Goal: Find specific page/section: Find specific page/section

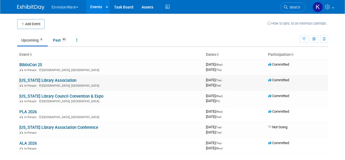
click at [43, 84] on div "In-Person [GEOGRAPHIC_DATA], [GEOGRAPHIC_DATA]" at bounding box center [110, 85] width 182 height 4
click at [44, 81] on link "[US_STATE] Library Association" at bounding box center [47, 80] width 57 height 5
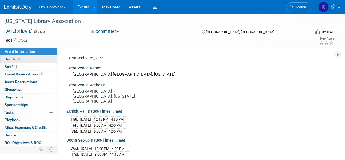
click at [19, 56] on link "Booth" at bounding box center [28, 58] width 57 height 7
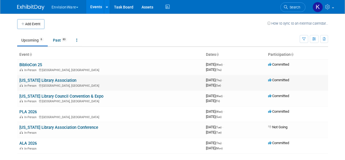
click at [62, 80] on link "[US_STATE] Library Association" at bounding box center [47, 80] width 57 height 5
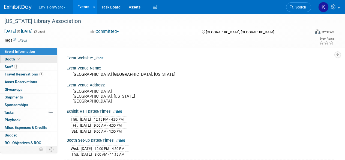
click at [22, 58] on link "Booth" at bounding box center [28, 58] width 57 height 7
